Goal: Task Accomplishment & Management: Manage account settings

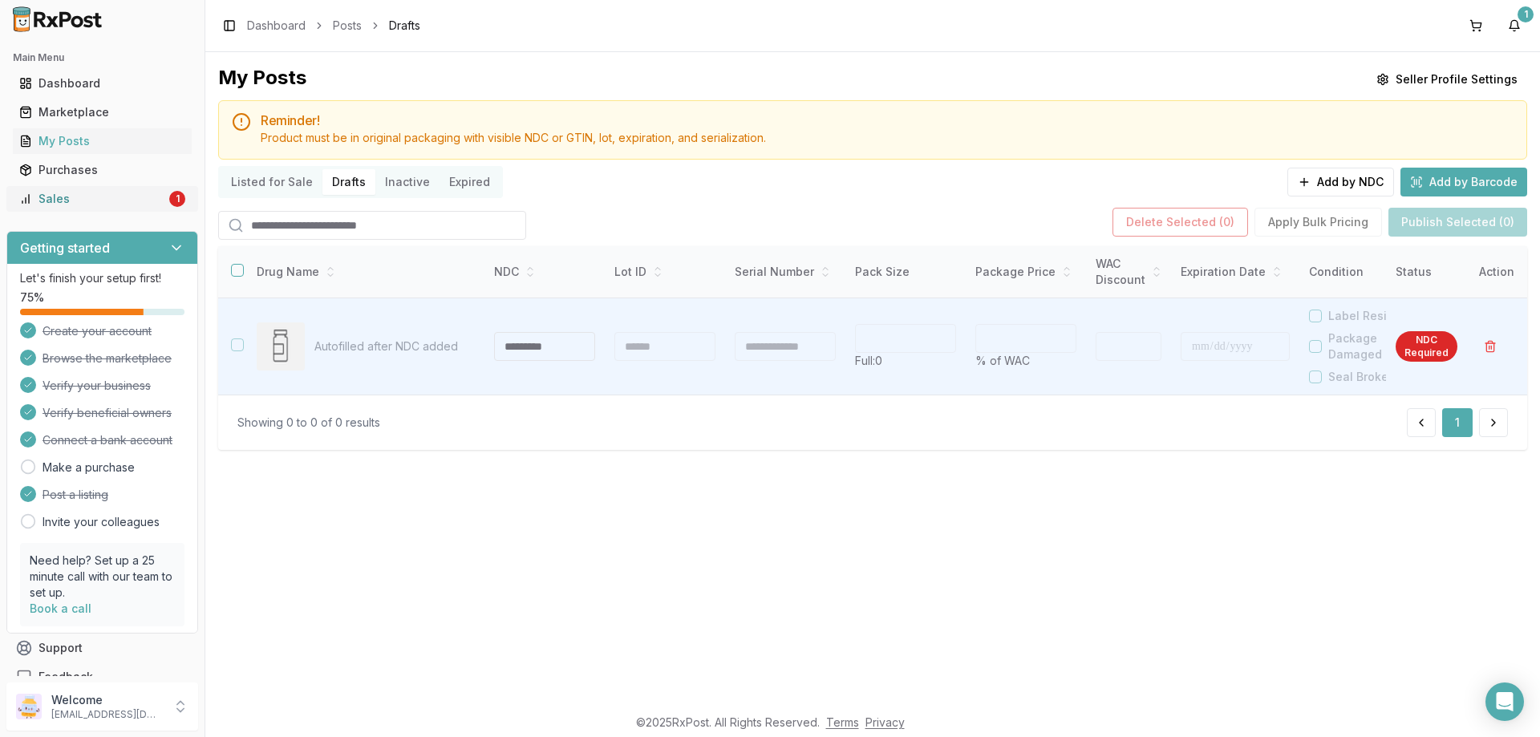
click at [171, 197] on div "1" at bounding box center [177, 199] width 16 height 16
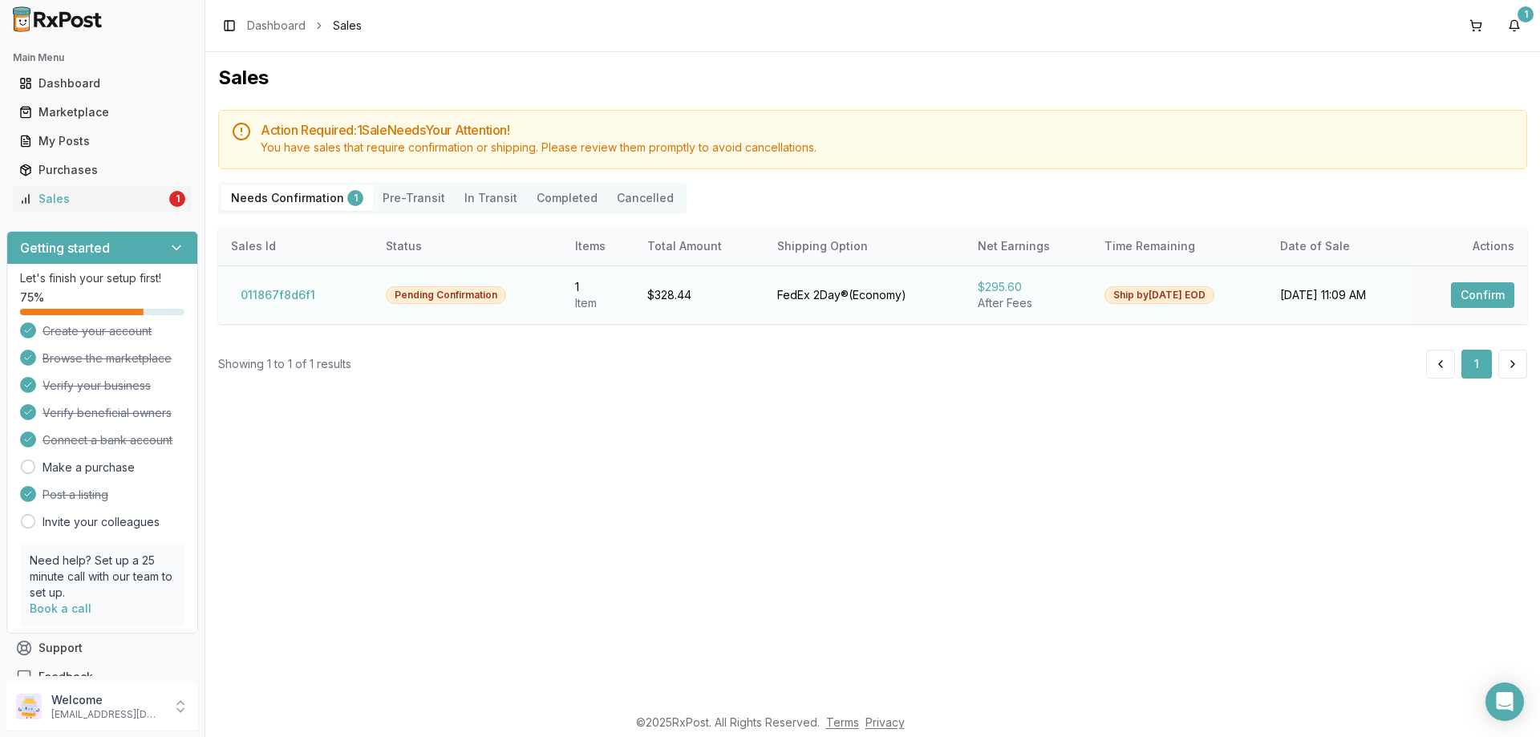
click at [1487, 291] on button "Confirm" at bounding box center [1482, 295] width 63 height 26
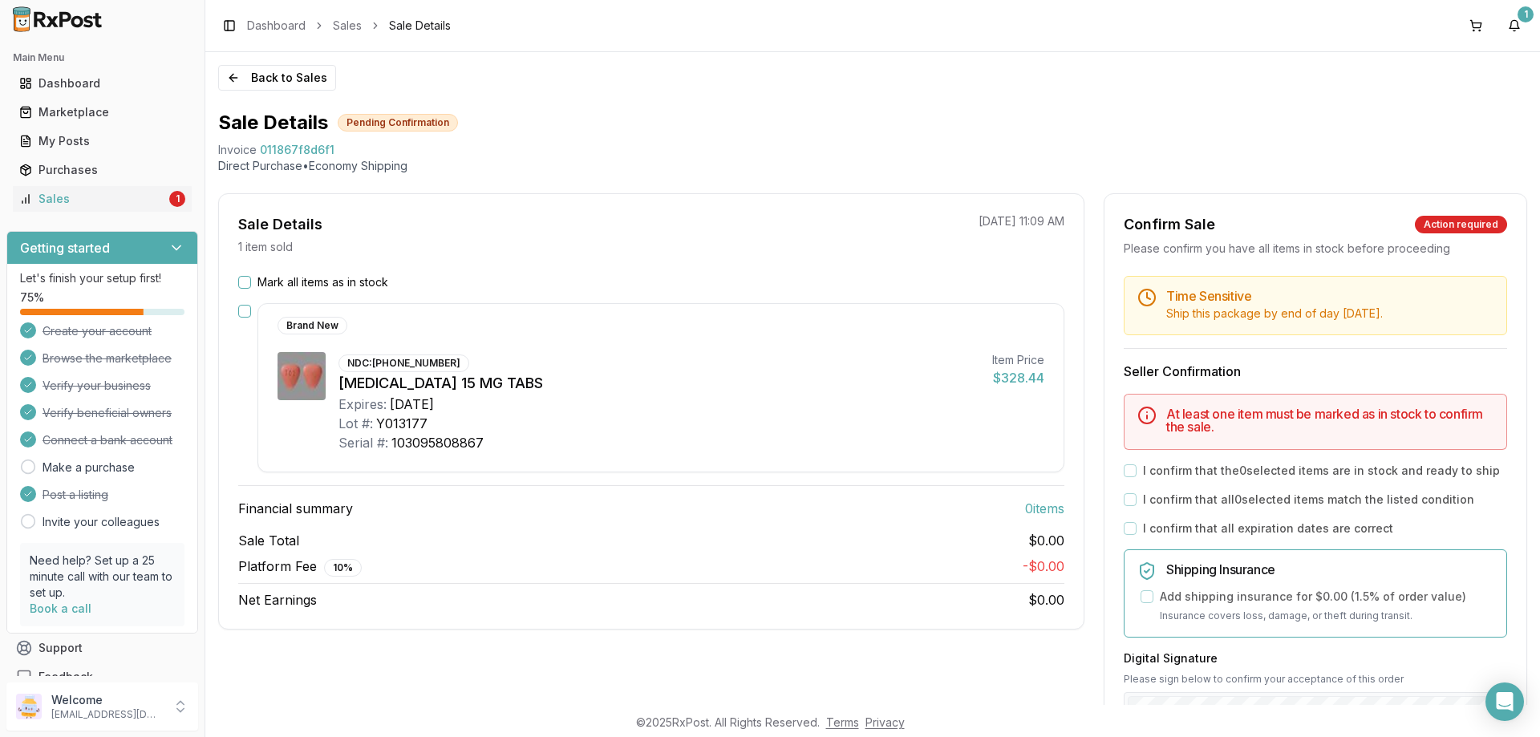
scroll to position [80, 0]
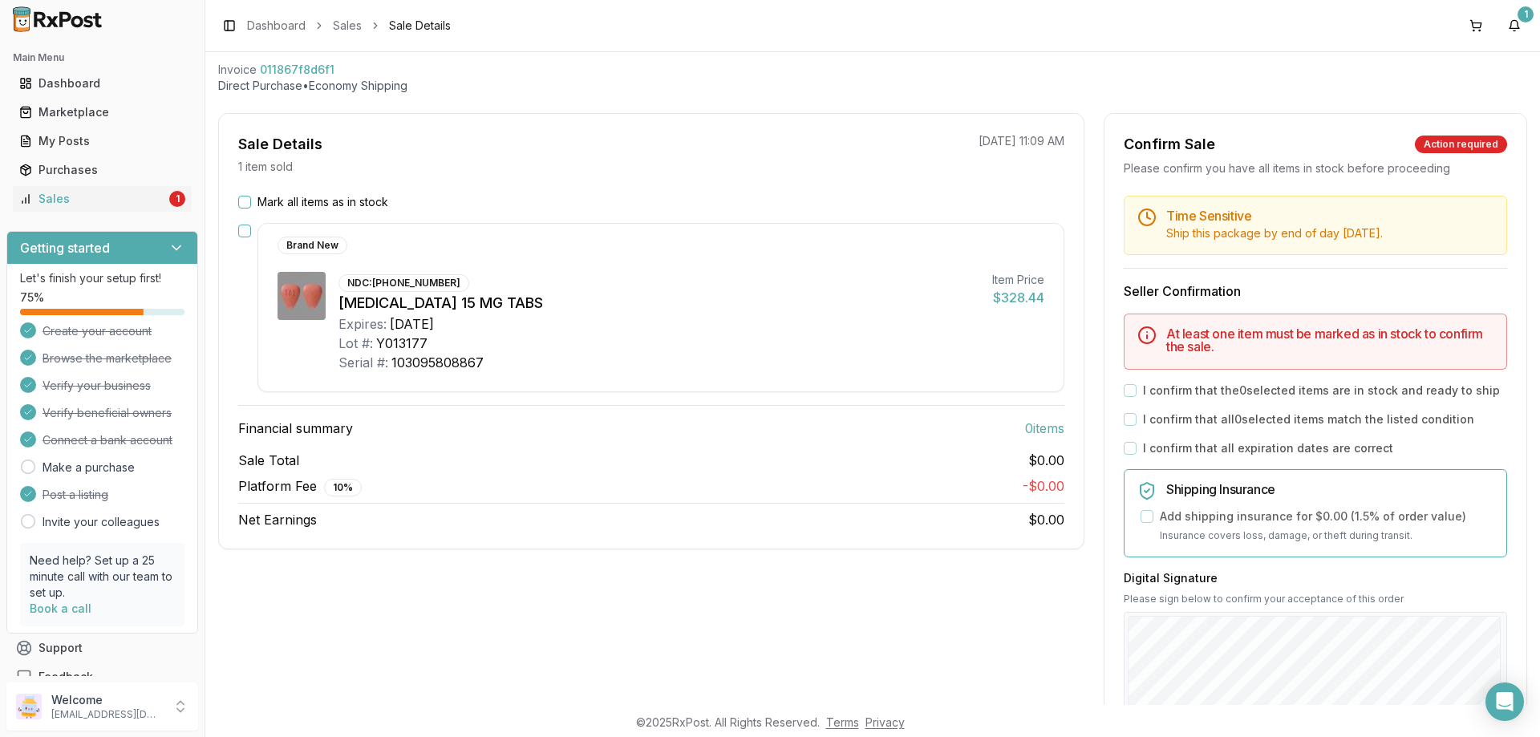
click at [244, 202] on button "Mark all items as in stock" at bounding box center [244, 202] width 13 height 13
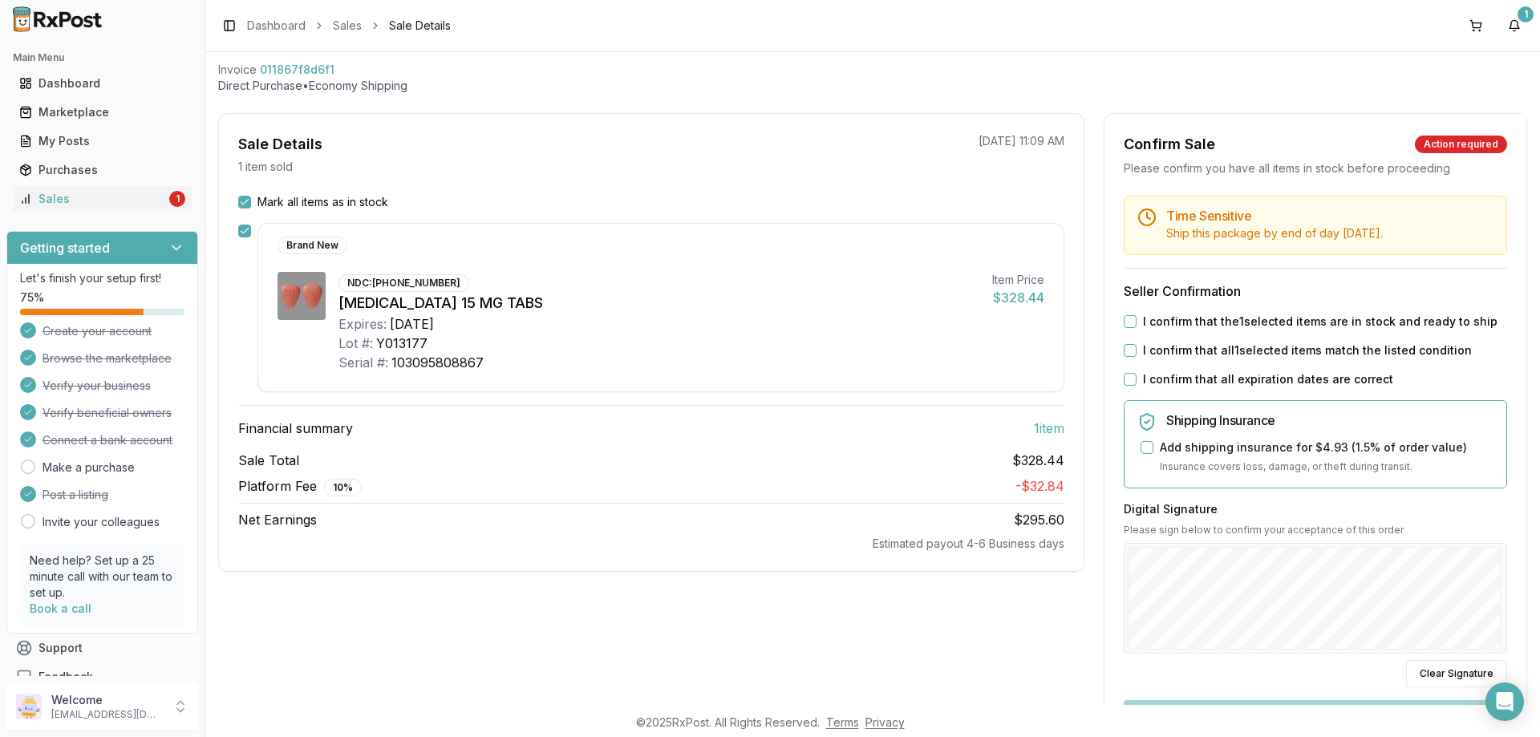
click at [1124, 320] on button "I confirm that the 1 selected items are in stock and ready to ship" at bounding box center [1130, 321] width 13 height 13
click at [1128, 348] on button "I confirm that all 1 selected items match the listed condition" at bounding box center [1130, 350] width 13 height 13
click at [1125, 385] on button "I confirm that all expiration dates are correct" at bounding box center [1130, 379] width 13 height 13
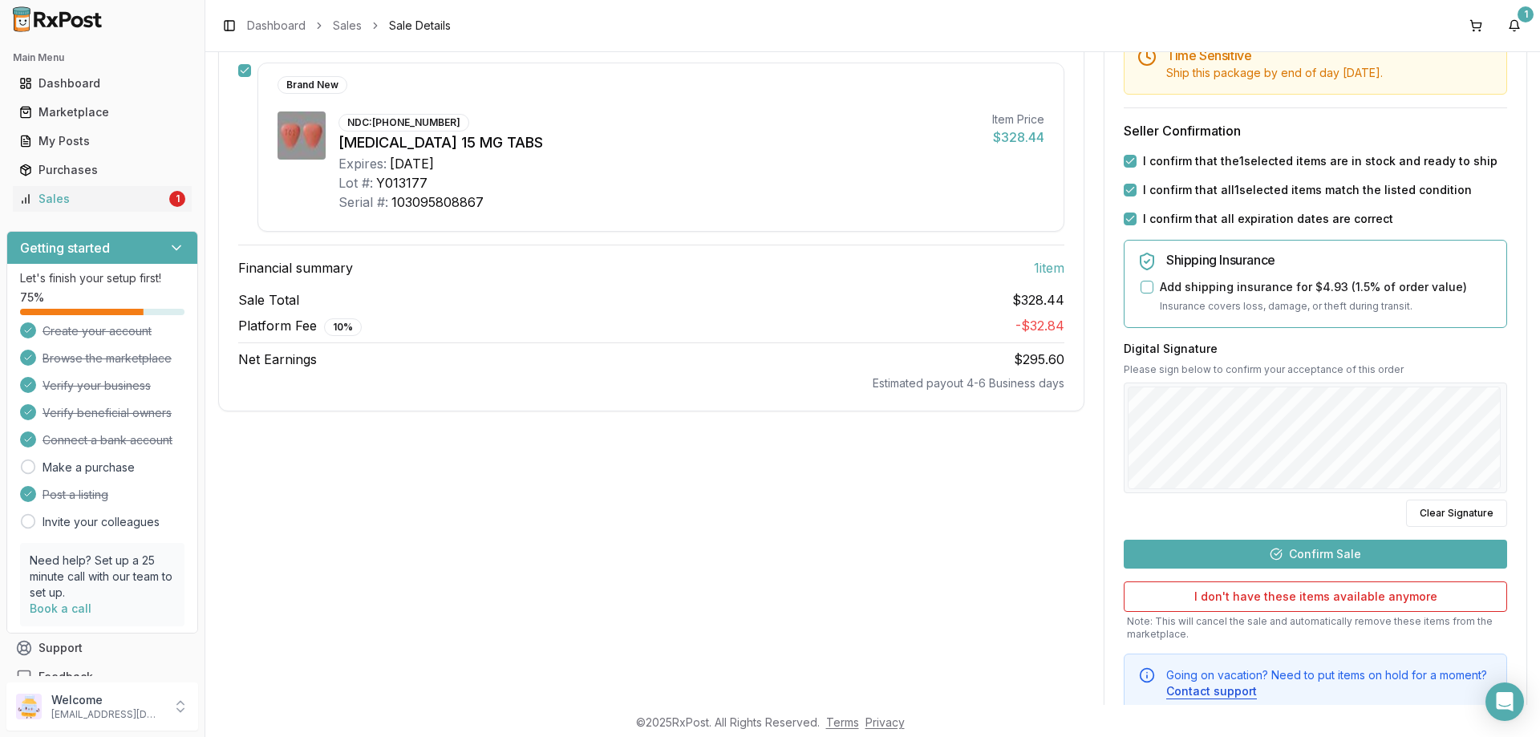
scroll to position [294, 0]
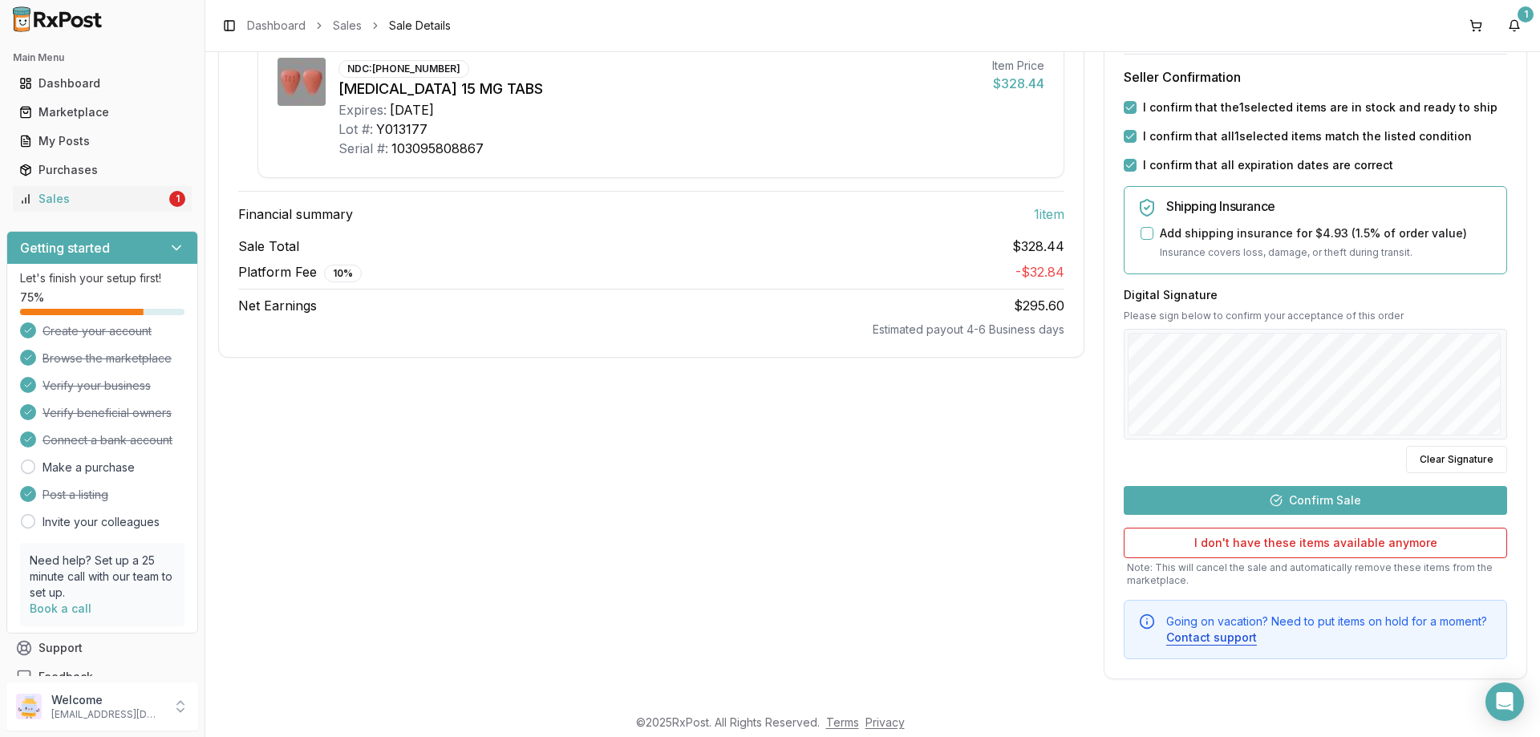
click at [1336, 494] on button "Confirm Sale" at bounding box center [1315, 500] width 383 height 29
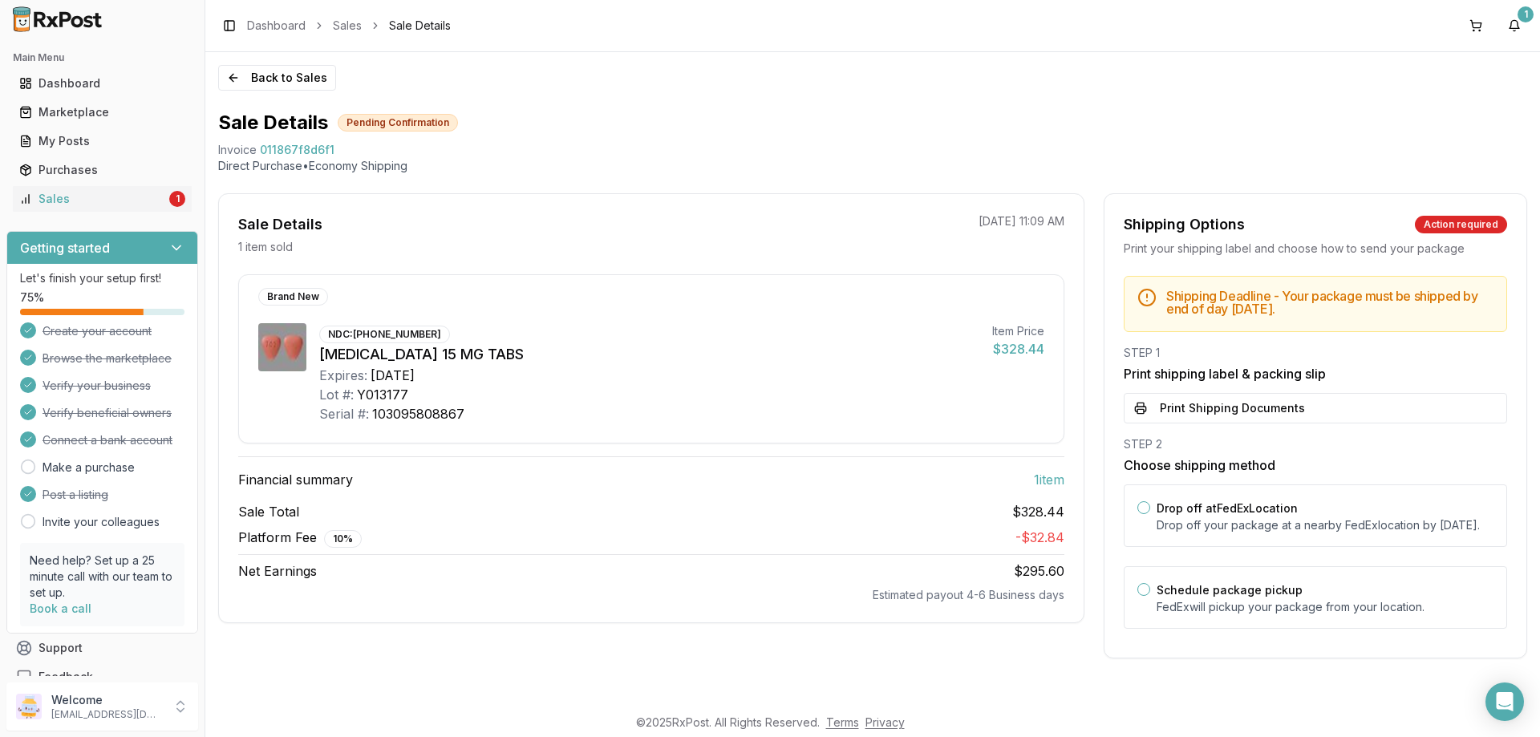
scroll to position [0, 0]
click at [1141, 596] on button "Schedule package pickup" at bounding box center [1143, 589] width 13 height 13
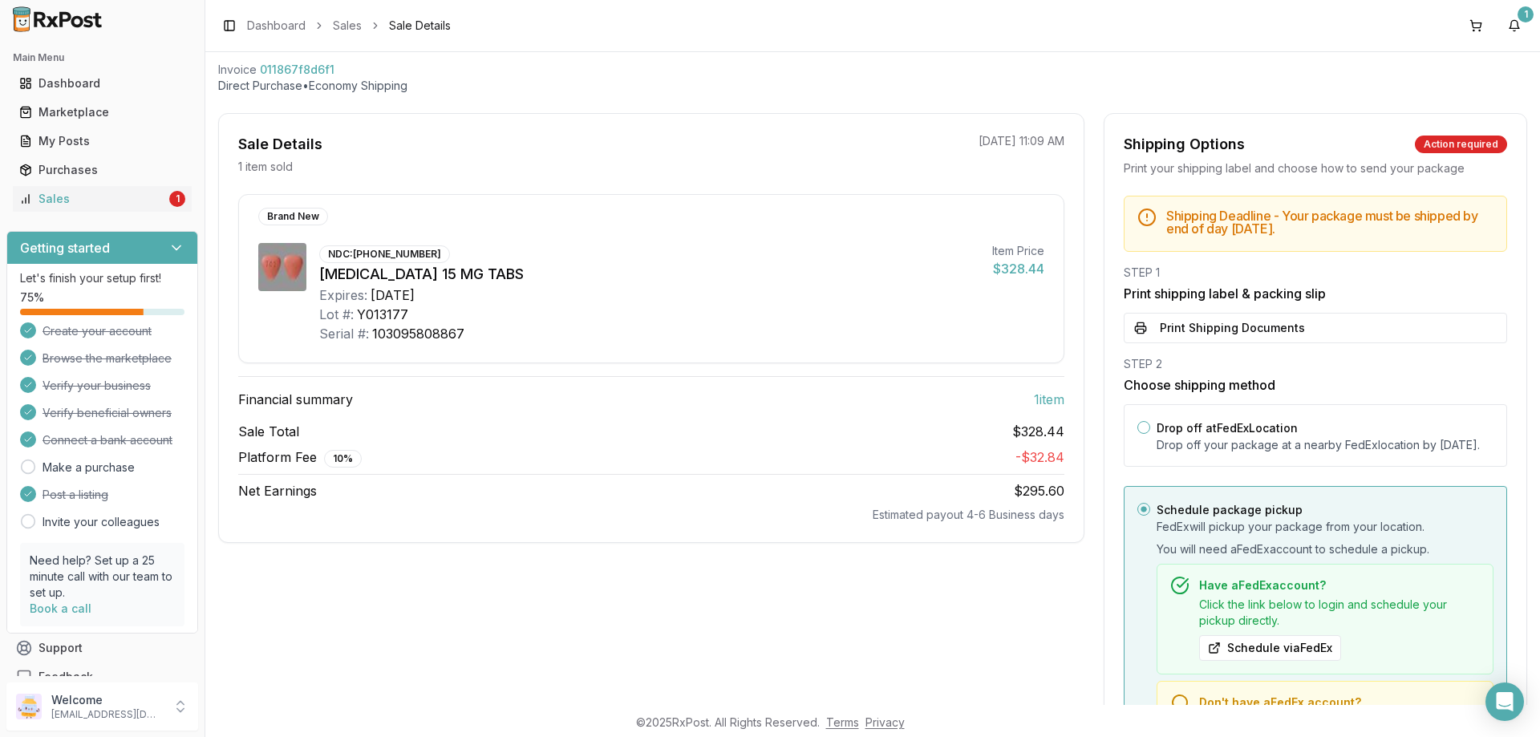
scroll to position [160, 0]
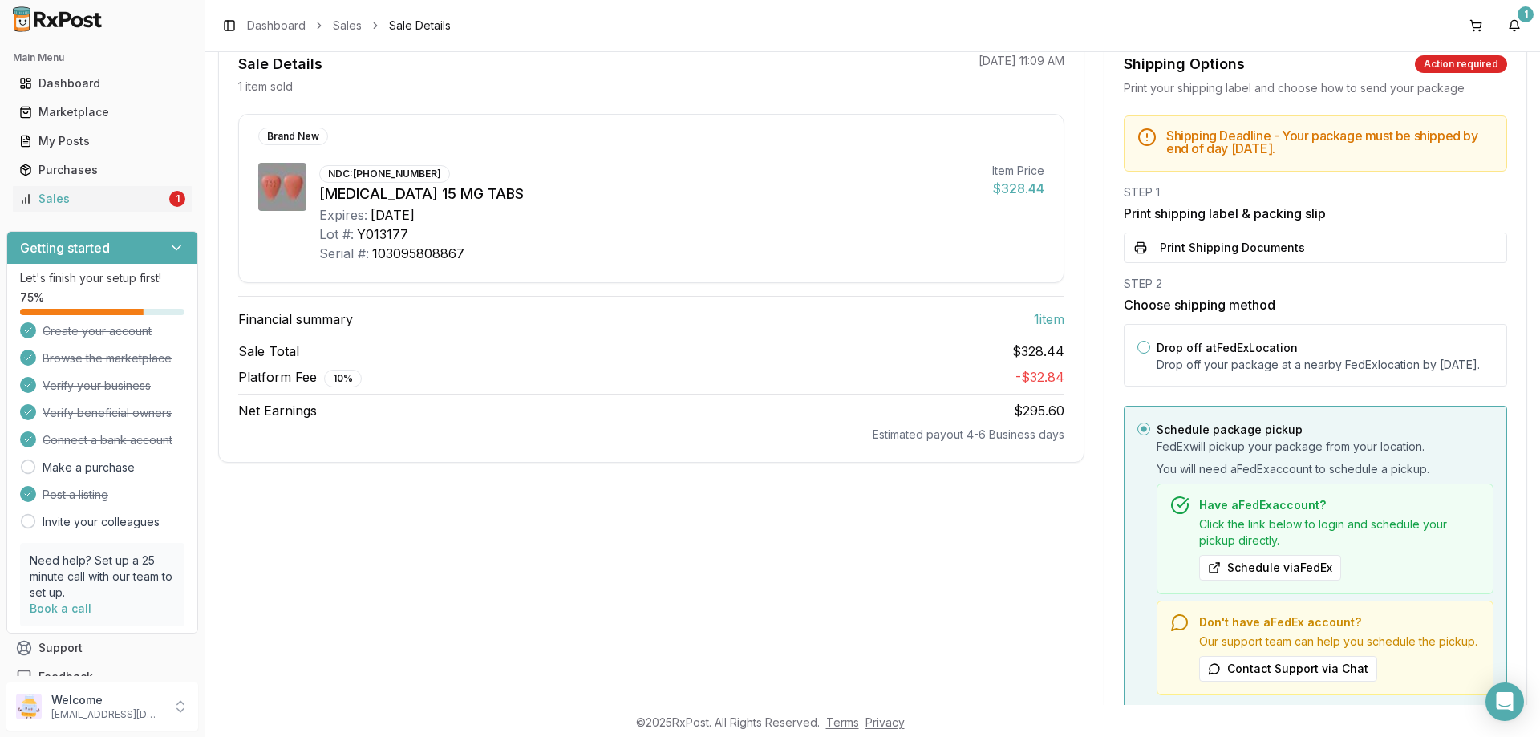
click at [1141, 432] on circle "button" at bounding box center [1144, 430] width 6 height 6
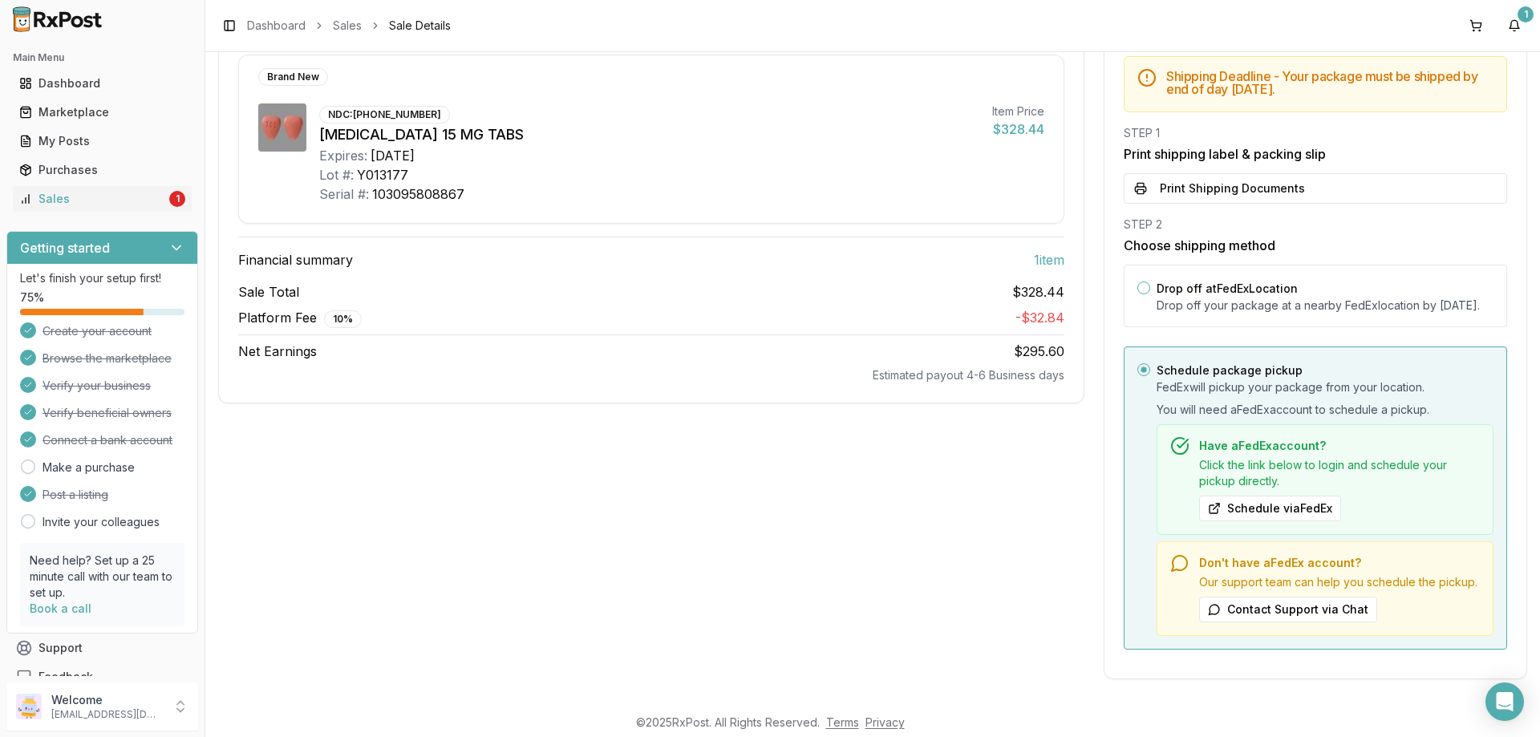
scroll to position [75, 0]
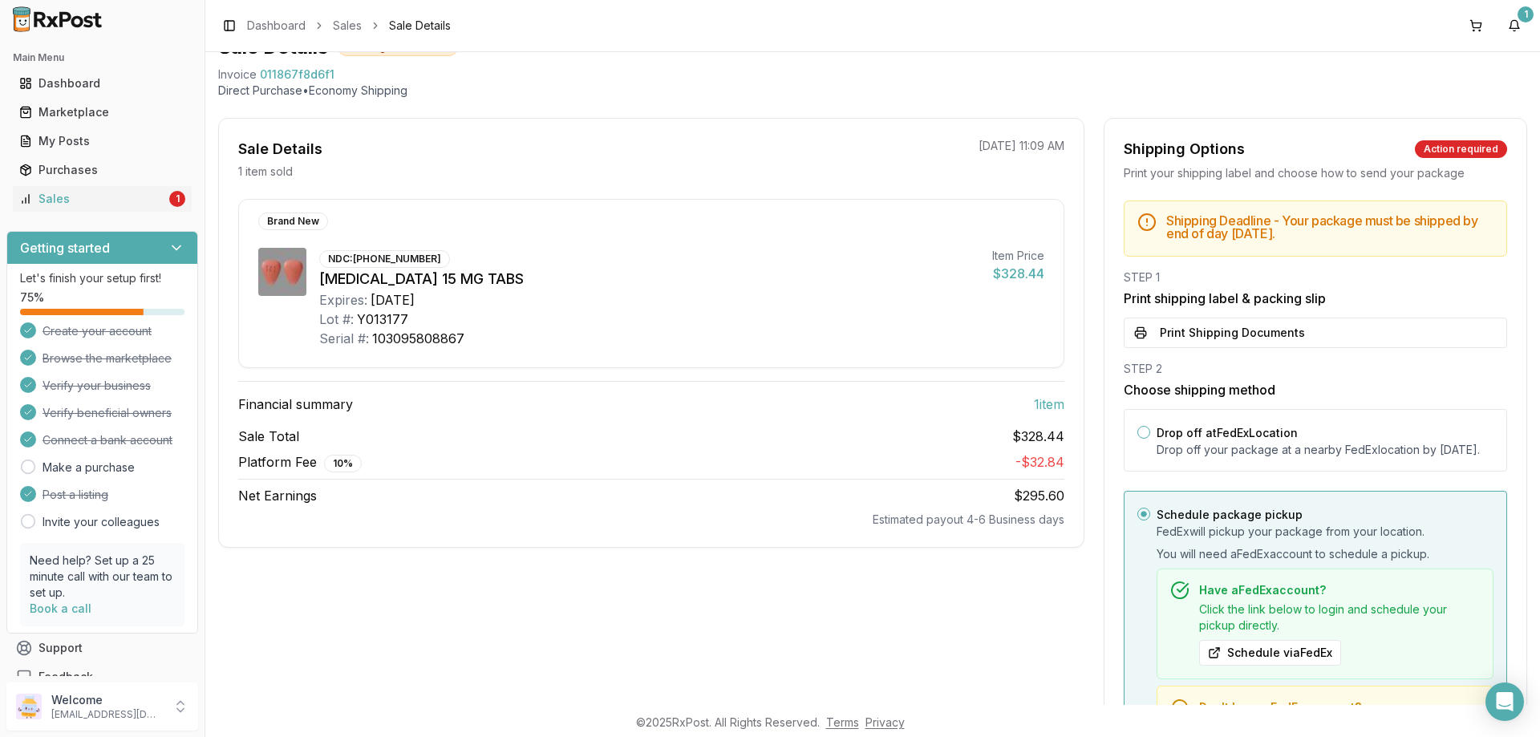
click at [1141, 517] on circle "button" at bounding box center [1144, 515] width 6 height 6
click at [1141, 432] on button "Drop off at FedEx Location" at bounding box center [1143, 432] width 13 height 13
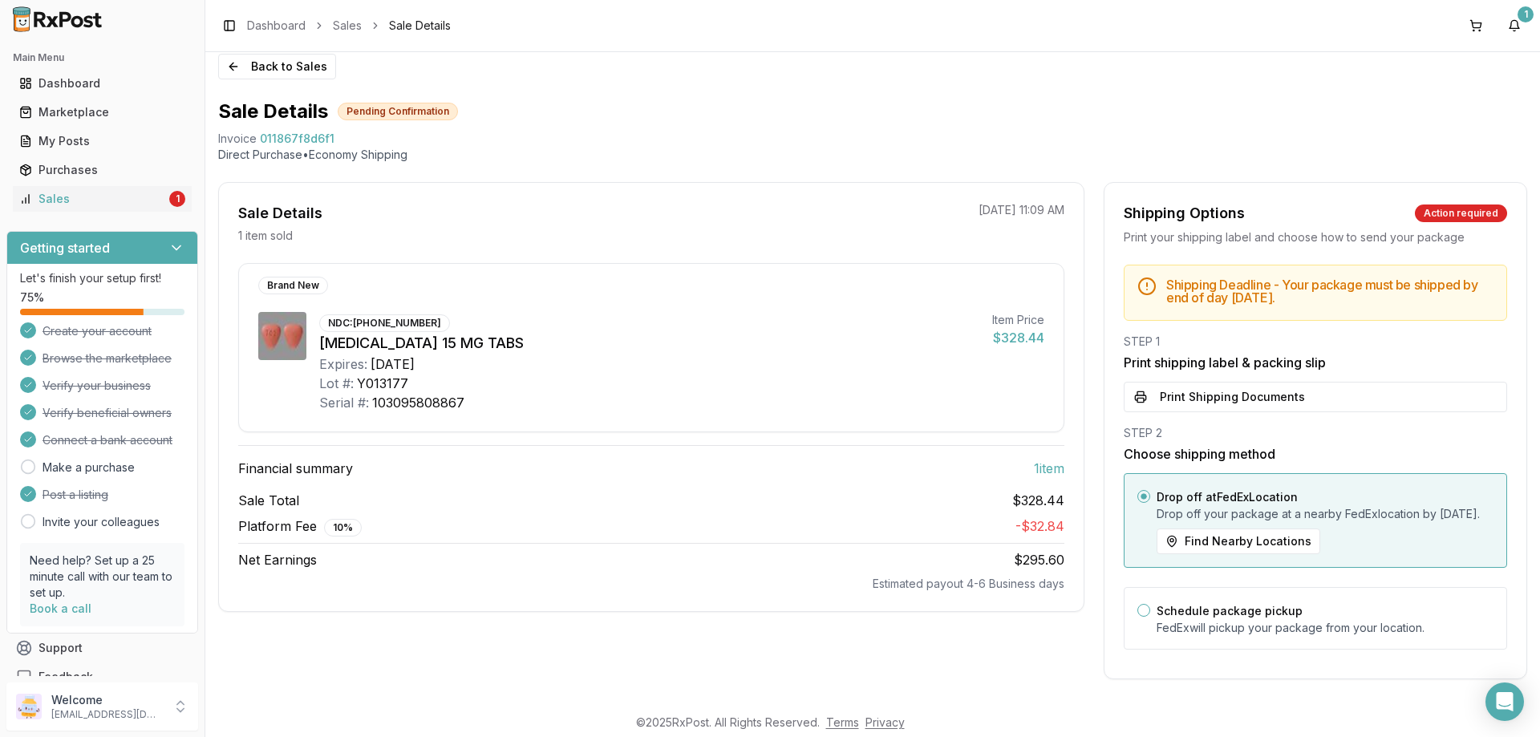
click at [1141, 494] on circle "button" at bounding box center [1144, 497] width 6 height 6
click at [1141, 493] on icon "button" at bounding box center [1144, 496] width 6 height 6
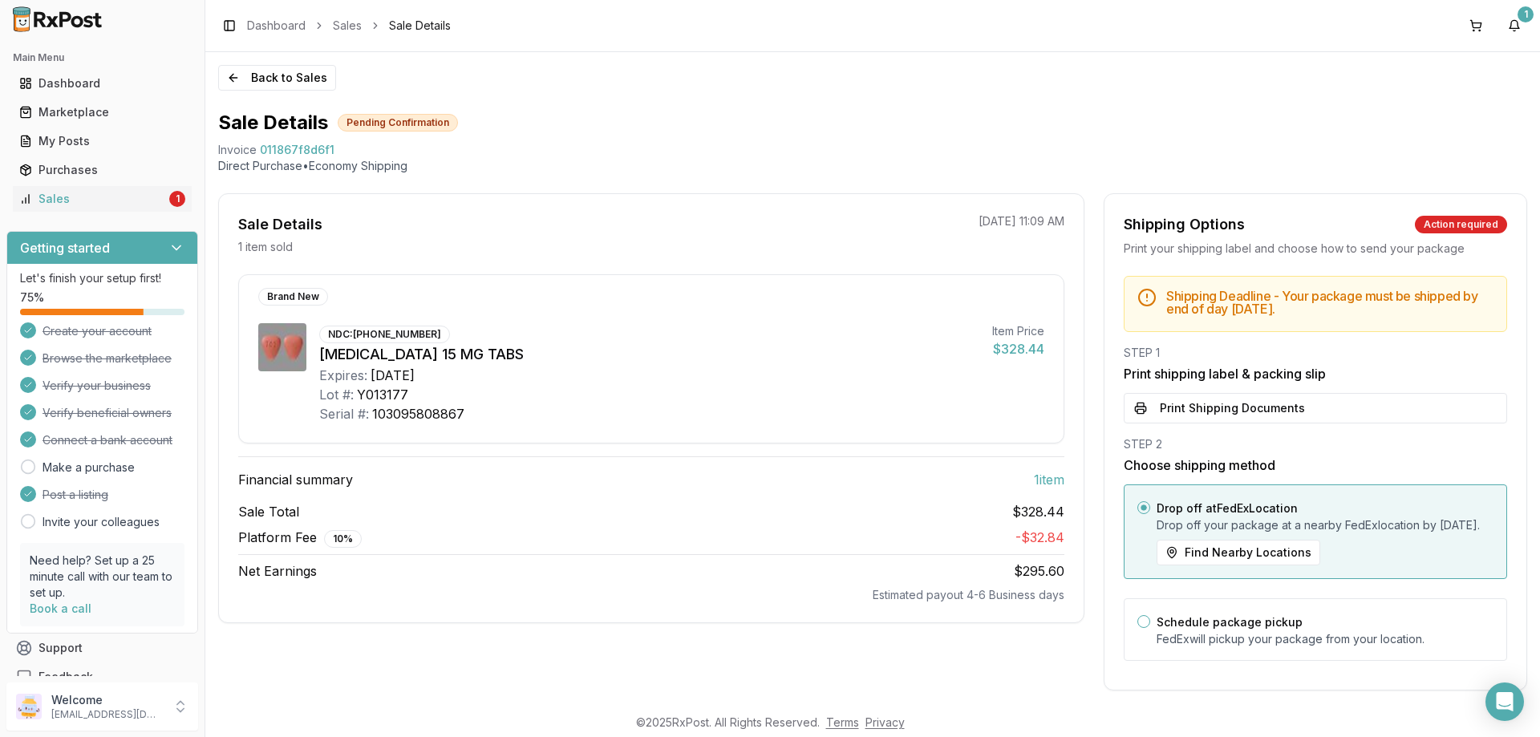
click at [1141, 509] on circle "button" at bounding box center [1144, 508] width 6 height 6
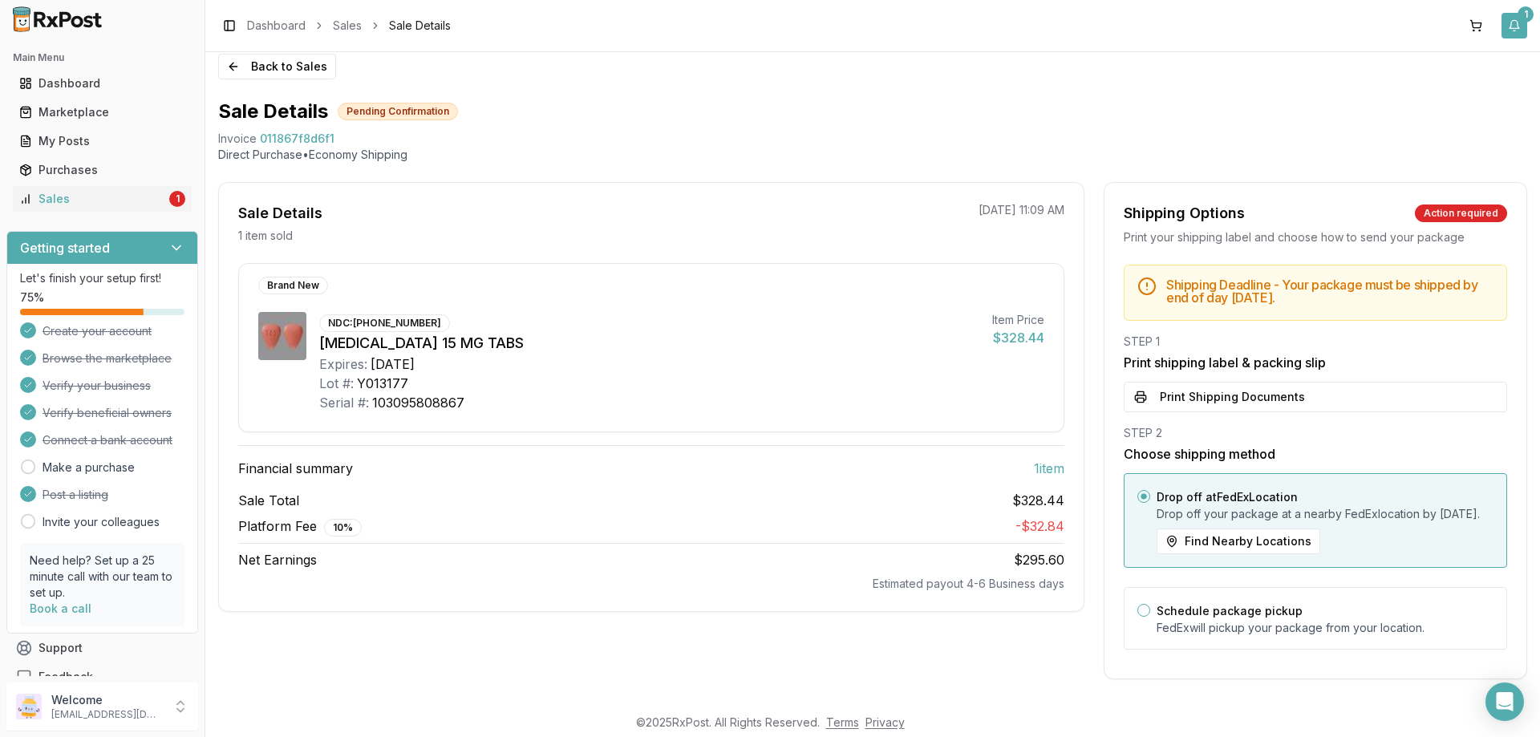
click at [1524, 10] on div "1" at bounding box center [1525, 14] width 16 height 16
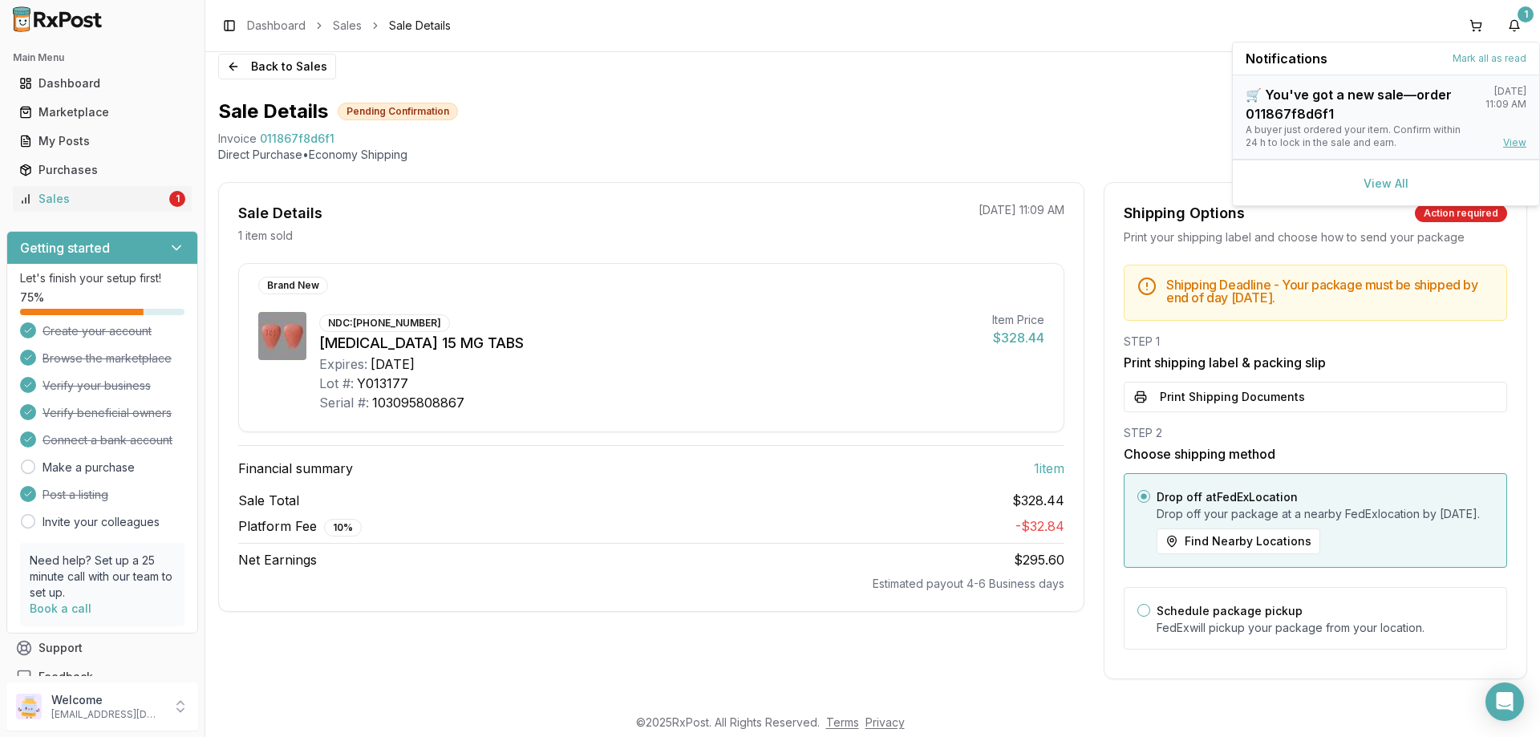
click at [1511, 138] on link "View" at bounding box center [1514, 142] width 23 height 13
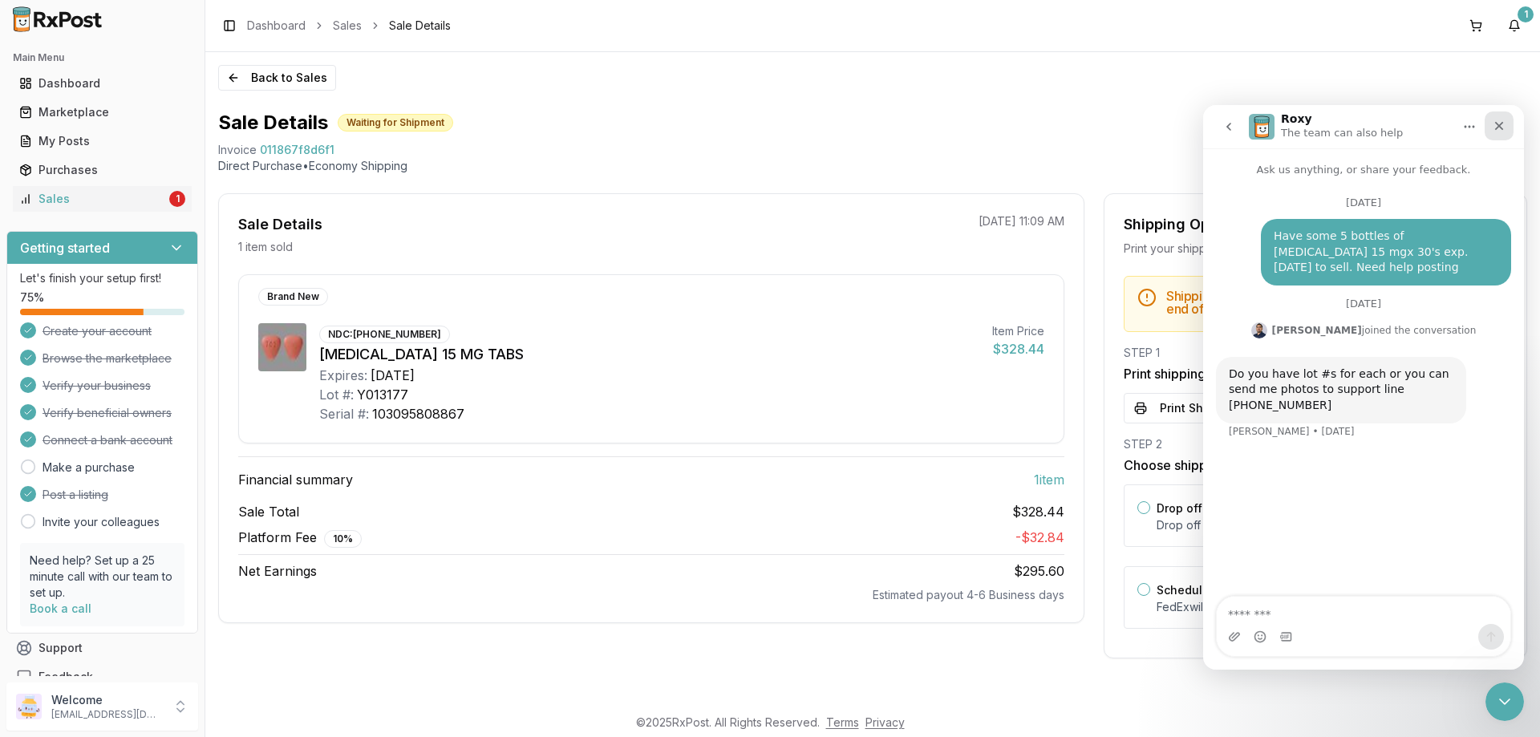
click at [1505, 122] on icon "Close" at bounding box center [1499, 126] width 13 height 13
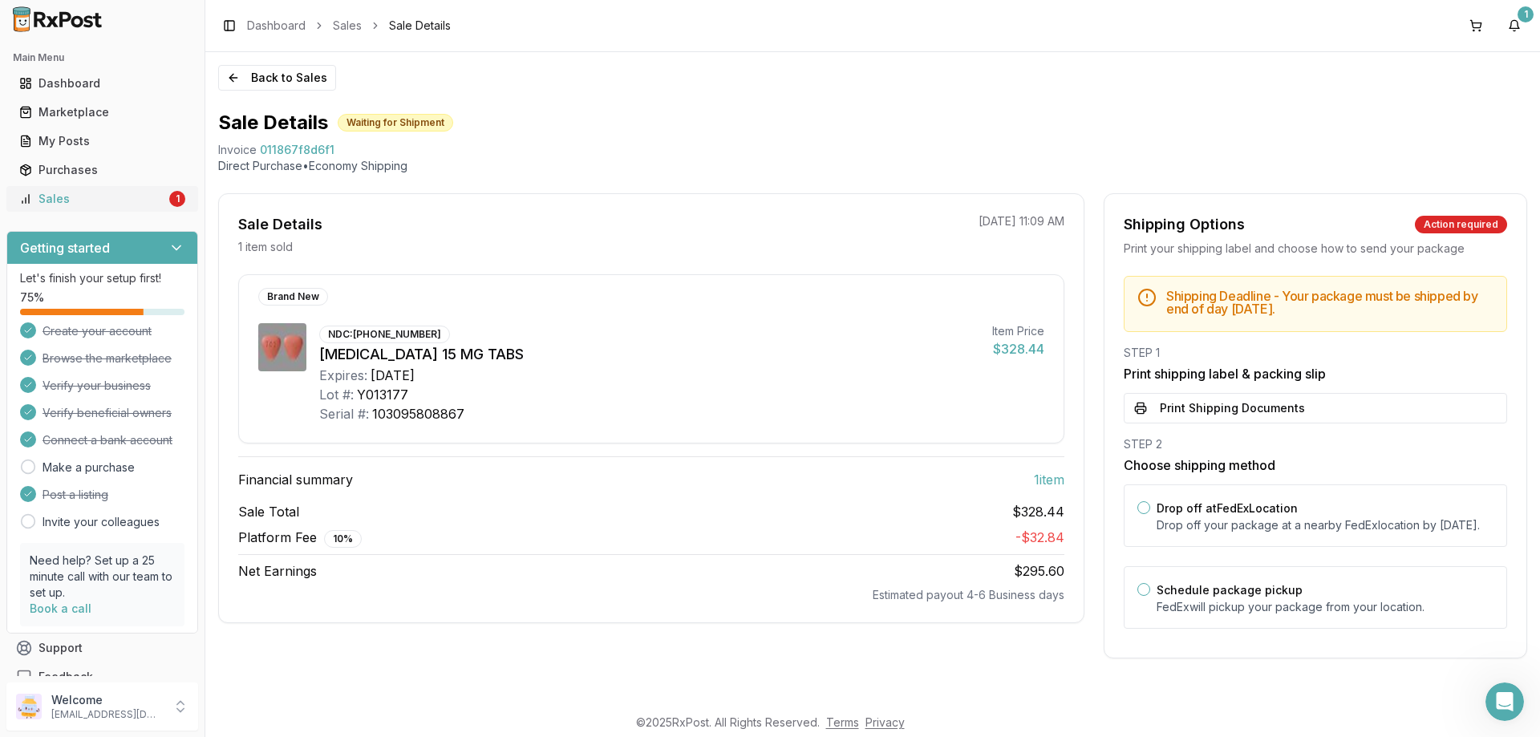
click at [76, 197] on div "Sales" at bounding box center [92, 199] width 147 height 16
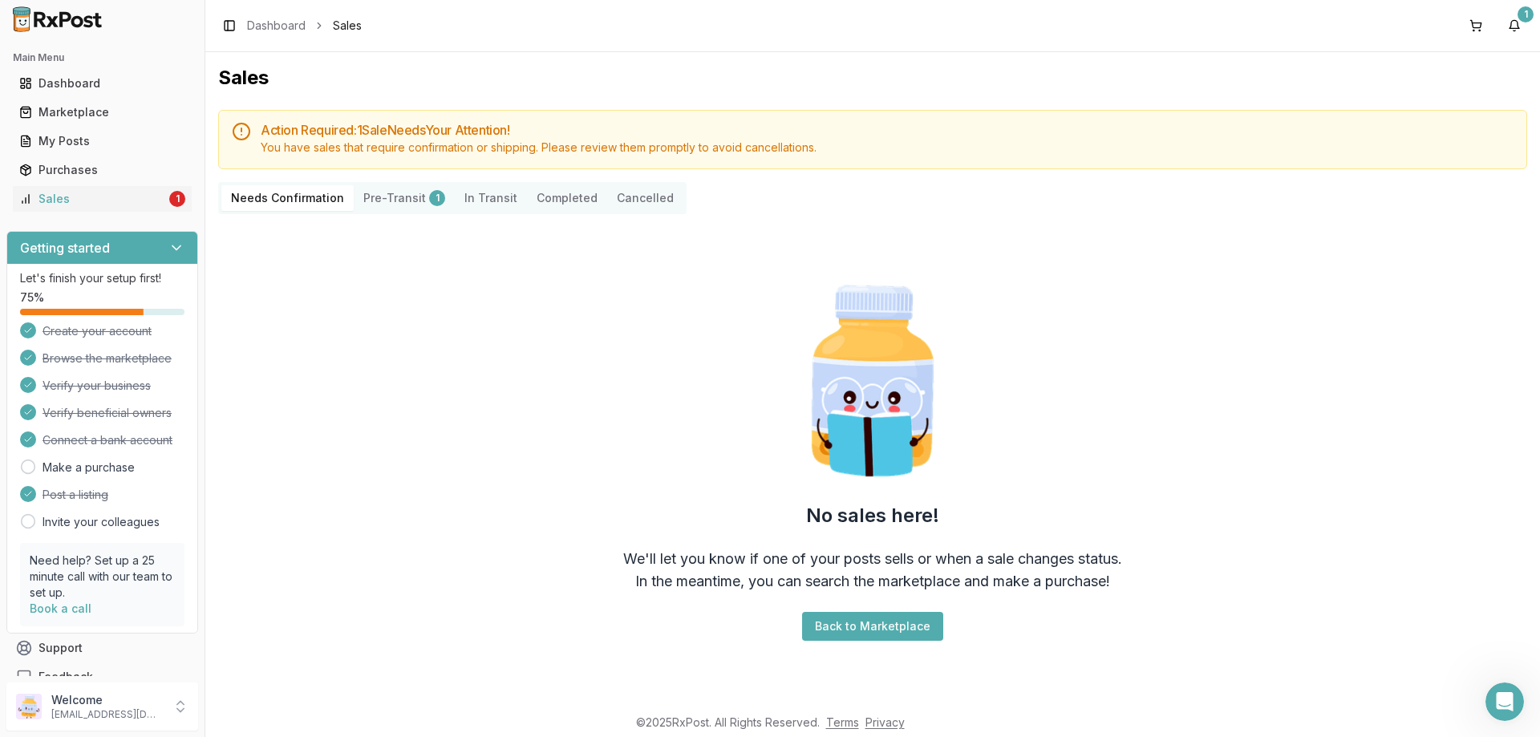
click at [412, 195] on button "Pre-Transit 1" at bounding box center [404, 198] width 101 height 26
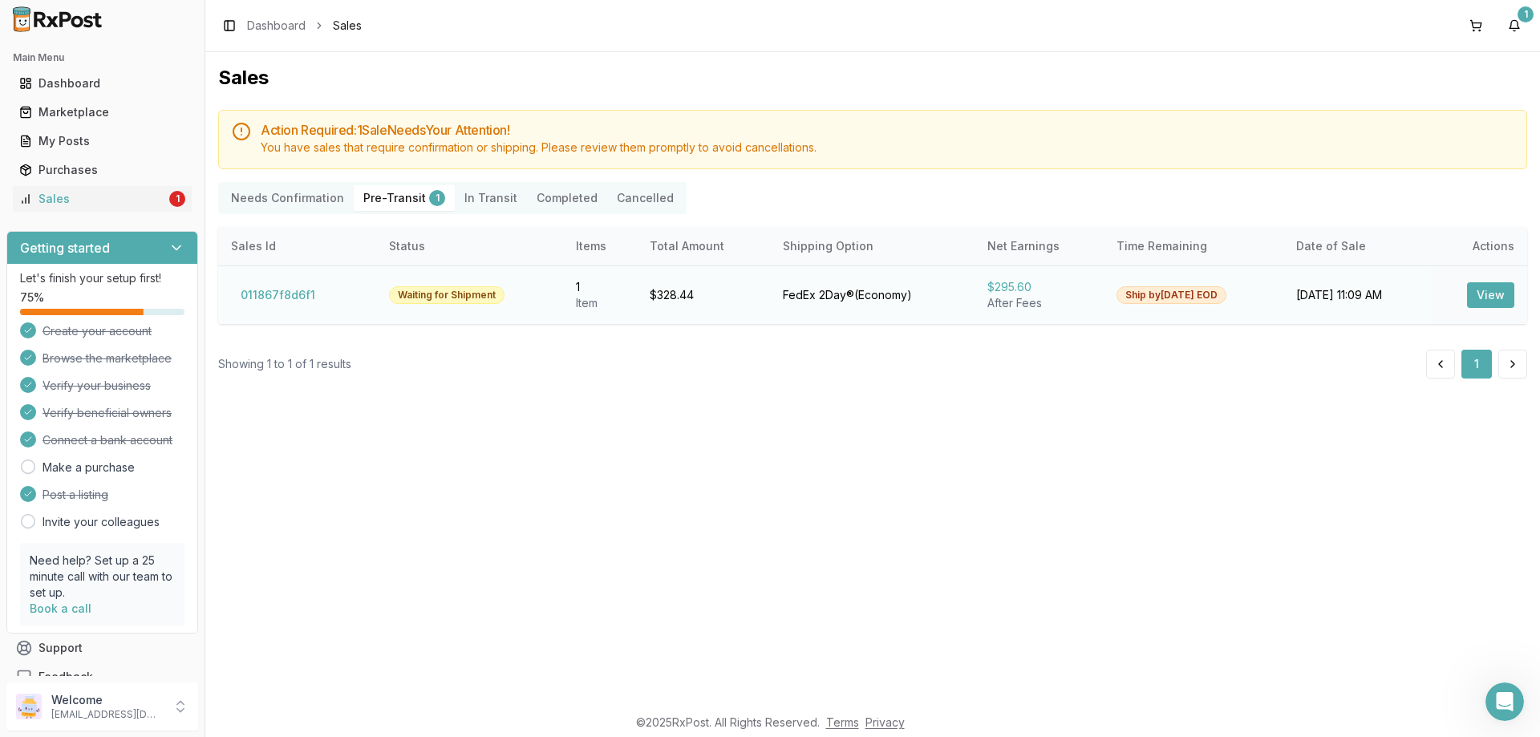
click at [1493, 293] on button "View" at bounding box center [1490, 295] width 47 height 26
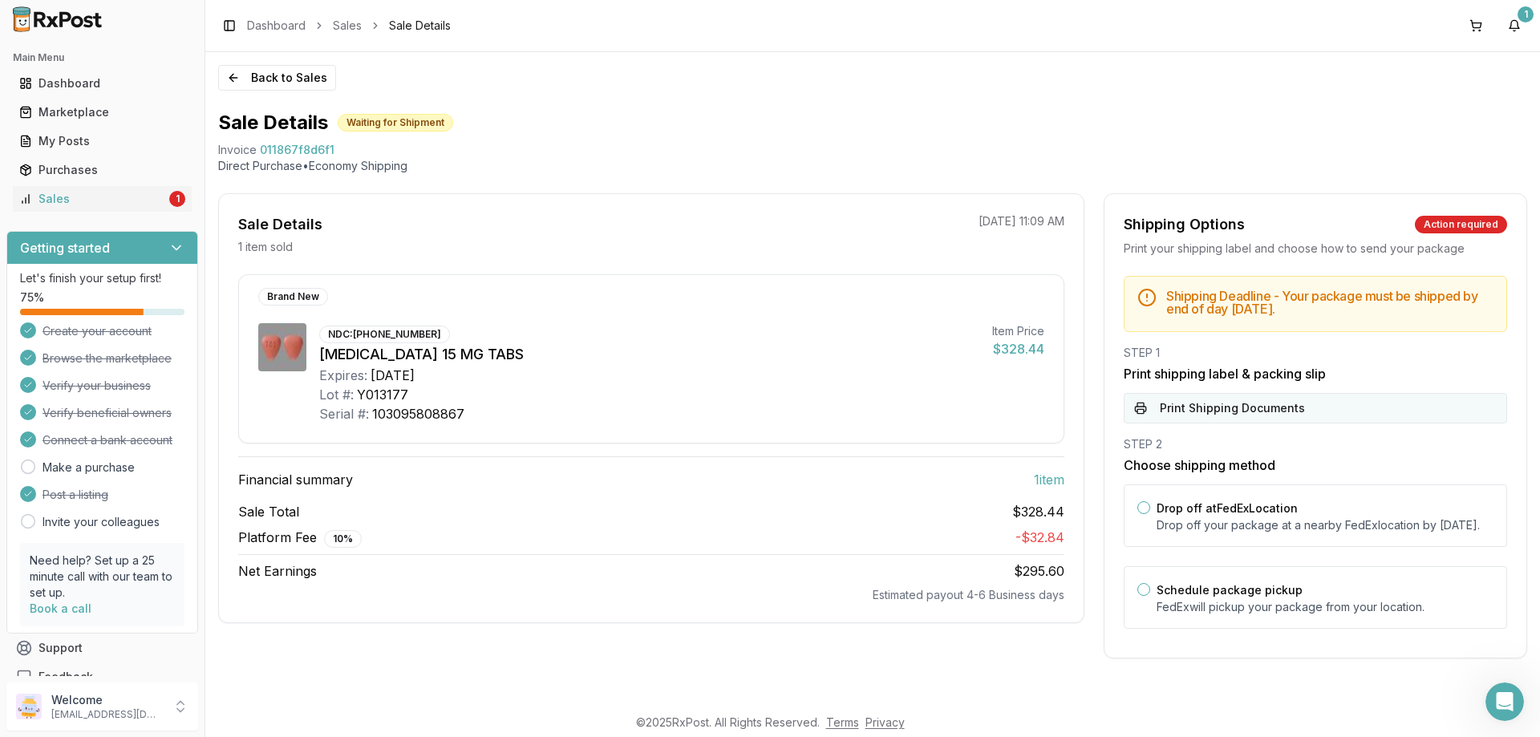
click at [1181, 405] on button "Print Shipping Documents" at bounding box center [1315, 408] width 383 height 30
